Goal: Task Accomplishment & Management: Complete application form

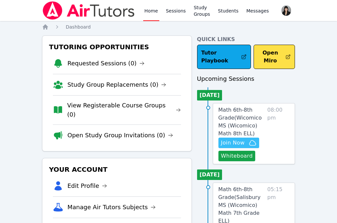
click at [249, 146] on icon "button" at bounding box center [252, 143] width 8 height 8
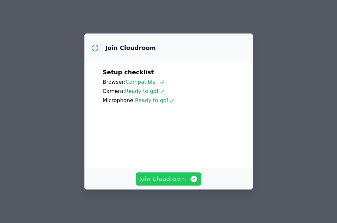
click at [155, 181] on span "Join Cloudroom" at bounding box center [168, 178] width 59 height 9
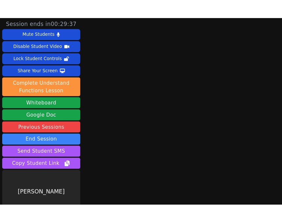
scroll to position [13, 0]
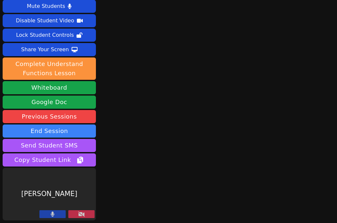
click at [86, 212] on button at bounding box center [81, 214] width 26 height 8
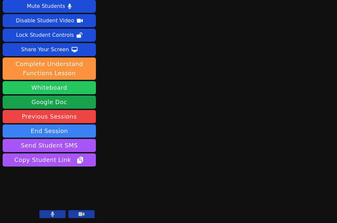
click at [54, 87] on button "Whiteboard" at bounding box center [49, 87] width 93 height 13
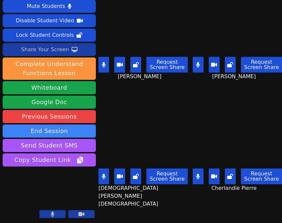
click at [51, 53] on div "Share Your Screen" at bounding box center [45, 49] width 48 height 10
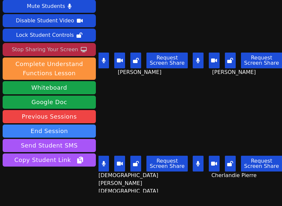
click at [39, 51] on div "Stop Sharing Your Screen" at bounding box center [45, 49] width 66 height 10
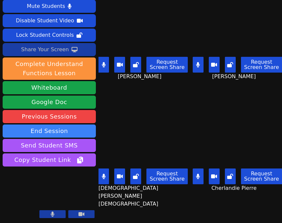
click at [105, 65] on icon at bounding box center [104, 64] width 4 height 5
click at [103, 178] on icon at bounding box center [104, 176] width 4 height 5
click at [199, 176] on icon at bounding box center [198, 176] width 4 height 5
click at [108, 66] on button at bounding box center [103, 65] width 11 height 16
click at [106, 175] on icon at bounding box center [103, 176] width 7 height 5
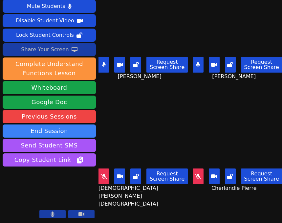
click at [200, 177] on icon at bounding box center [198, 176] width 7 height 5
click at [103, 177] on icon at bounding box center [104, 176] width 4 height 5
click at [201, 178] on button at bounding box center [198, 176] width 11 height 16
click at [100, 66] on button at bounding box center [103, 65] width 11 height 16
click at [105, 70] on button at bounding box center [103, 65] width 11 height 16
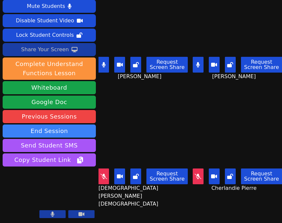
click at [103, 169] on button at bounding box center [103, 176] width 11 height 16
click at [201, 174] on icon at bounding box center [198, 176] width 7 height 5
click at [201, 178] on button at bounding box center [198, 176] width 11 height 16
click at [99, 176] on button at bounding box center [103, 176] width 11 height 16
click at [201, 65] on button at bounding box center [198, 65] width 11 height 16
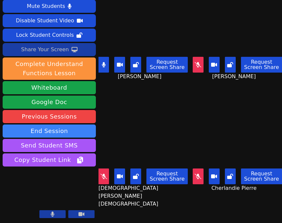
click at [105, 68] on button at bounding box center [103, 65] width 11 height 16
click at [105, 180] on button at bounding box center [103, 176] width 11 height 16
click at [198, 65] on icon at bounding box center [198, 64] width 7 height 5
click at [106, 178] on button at bounding box center [103, 176] width 11 height 16
click at [106, 178] on icon at bounding box center [103, 176] width 7 height 5
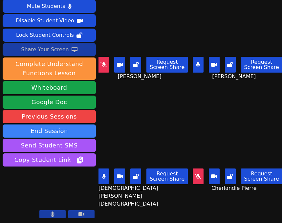
click at [102, 177] on icon at bounding box center [104, 176] width 4 height 5
click at [108, 175] on button at bounding box center [103, 176] width 11 height 16
click at [201, 71] on button at bounding box center [198, 65] width 11 height 16
click at [37, 54] on div "Share Your Screen" at bounding box center [45, 49] width 48 height 10
click at [106, 68] on button at bounding box center [103, 65] width 11 height 16
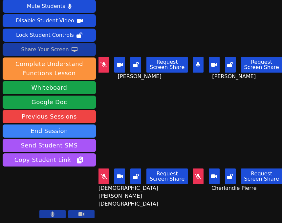
click at [102, 180] on button at bounding box center [103, 176] width 11 height 16
click at [196, 176] on icon at bounding box center [198, 176] width 7 height 5
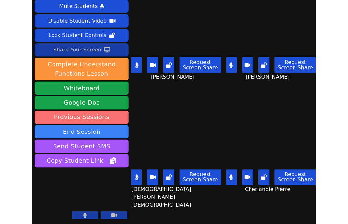
scroll to position [0, 0]
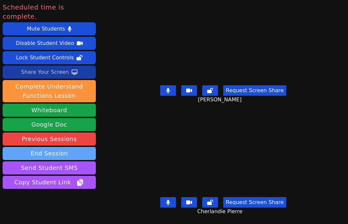
click at [55, 147] on button "End Session" at bounding box center [49, 153] width 93 height 13
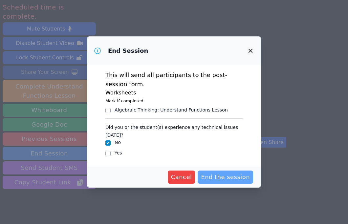
click at [215, 173] on span "End the session" at bounding box center [225, 177] width 49 height 9
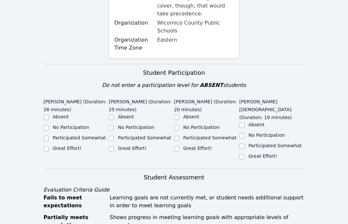
scroll to position [228, 0]
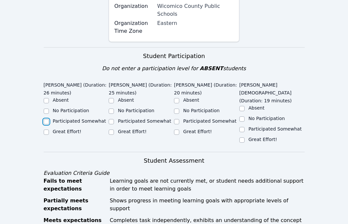
click at [44, 119] on input "Participated Somewhat" at bounding box center [46, 121] width 5 height 5
checkbox input "true"
click at [110, 130] on input "Great Effort!" at bounding box center [111, 132] width 5 height 5
checkbox input "true"
click at [177, 119] on input "Participated Somewhat" at bounding box center [176, 121] width 5 height 5
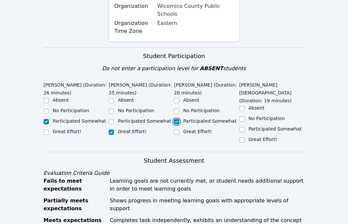
checkbox input "true"
click at [242, 137] on input "Great Effort!" at bounding box center [241, 139] width 5 height 5
checkbox input "true"
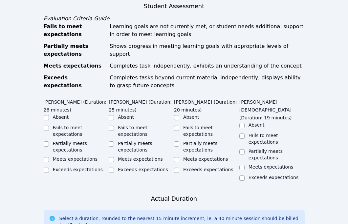
scroll to position [405, 0]
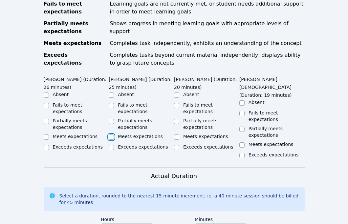
click at [111, 135] on input "Meets expectations" at bounding box center [111, 137] width 5 height 5
checkbox input "true"
click at [245, 141] on div "Meets expectations" at bounding box center [271, 145] width 65 height 8
click at [240, 142] on input "Meets expectations" at bounding box center [241, 144] width 5 height 5
checkbox input "true"
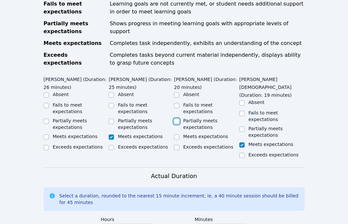
click at [176, 119] on input "Partially meets expectations" at bounding box center [176, 121] width 5 height 5
checkbox input "true"
click at [46, 119] on input "Partially meets expectations" at bounding box center [46, 121] width 5 height 5
checkbox input "true"
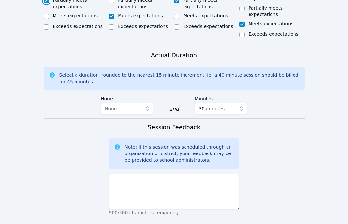
scroll to position [551, 0]
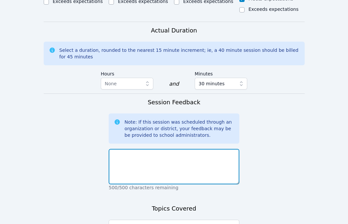
click at [169, 149] on textarea at bounding box center [174, 166] width 131 height 35
type textarea "a"
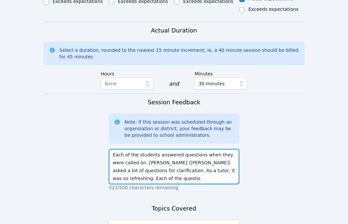
drag, startPoint x: 160, startPoint y: 156, endPoint x: 204, endPoint y: 147, distance: 44.9
click at [204, 149] on textarea "Each of the students answered questions when they were called on. [PERSON_NAME]…" at bounding box center [174, 166] width 131 height 35
drag, startPoint x: 205, startPoint y: 147, endPoint x: 234, endPoint y: 147, distance: 29.2
click at [234, 149] on textarea "Each of the students answered questions when they were called on. [PERSON_NAME]…" at bounding box center [174, 166] width 131 height 35
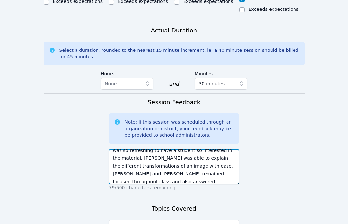
scroll to position [31, 0]
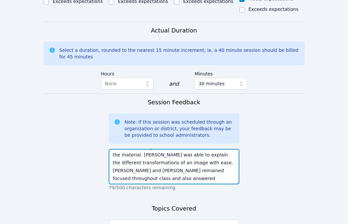
type textarea "Each of the students answered questions when they were called on. [PERSON_NAME]…"
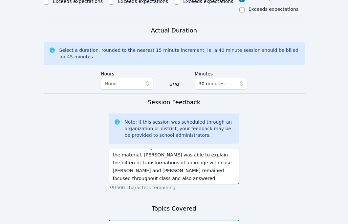
type textarea "D"
drag, startPoint x: 177, startPoint y: 203, endPoint x: 66, endPoint y: 202, distance: 111.2
click at [66, 202] on form "Student Participation Do not enter a participation level for ABSENT students [P…" at bounding box center [174, 10] width 261 height 573
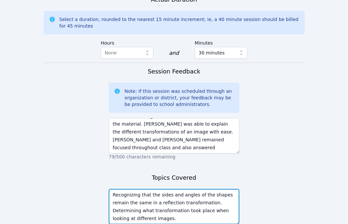
scroll to position [609, 0]
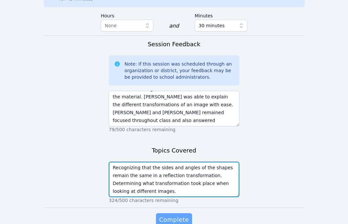
type textarea "Recognizing that the sides and angles of the shapes remain the same in a reflec…"
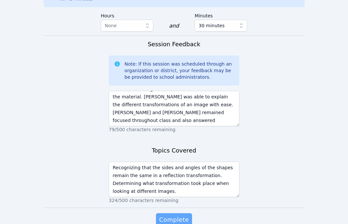
click at [180, 215] on span "Complete" at bounding box center [174, 219] width 30 height 9
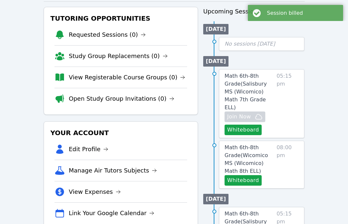
scroll to position [71, 0]
